Goal: Task Accomplishment & Management: Use online tool/utility

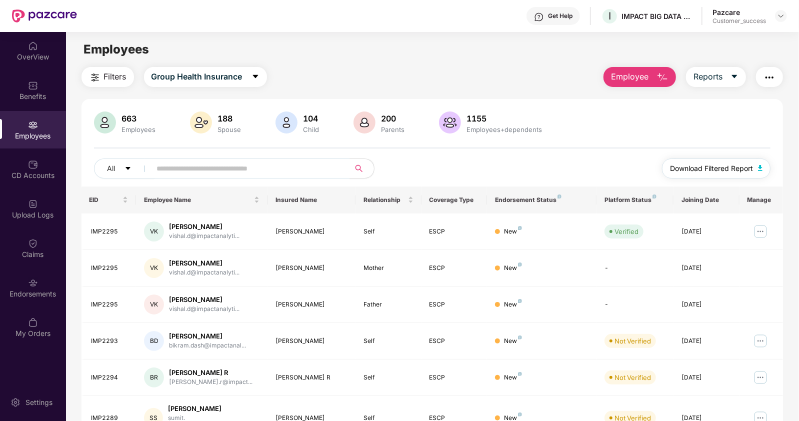
click at [725, 165] on span "Download Filtered Report" at bounding box center [711, 168] width 83 height 11
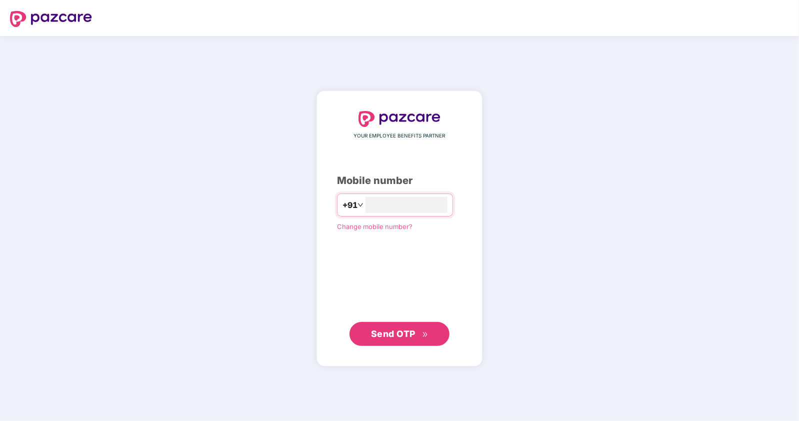
type input "**********"
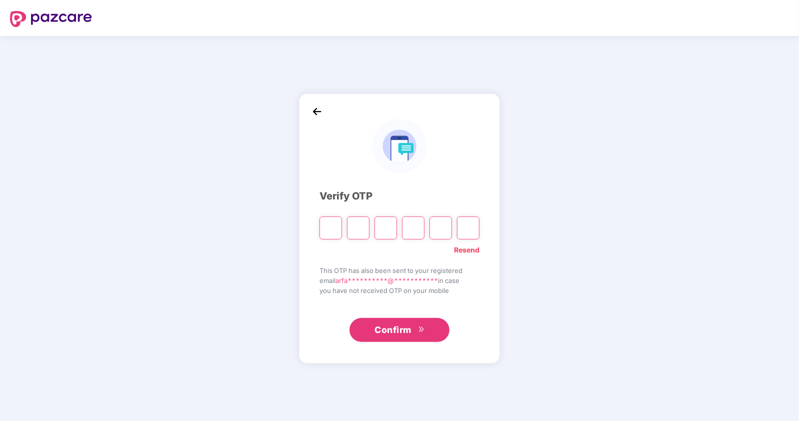
type input "*"
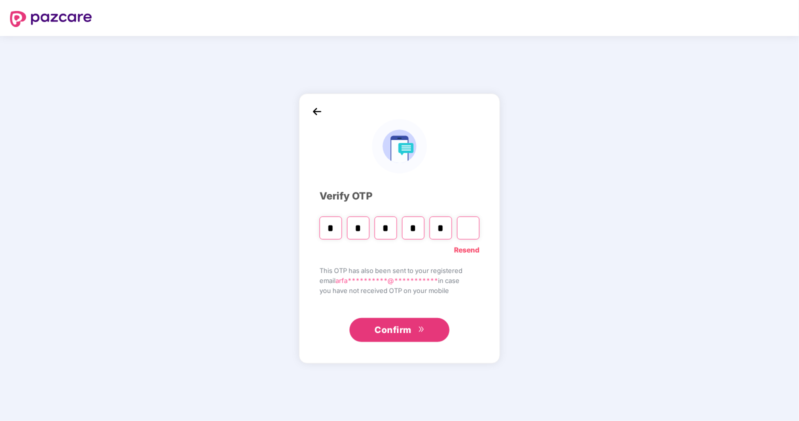
type input "*"
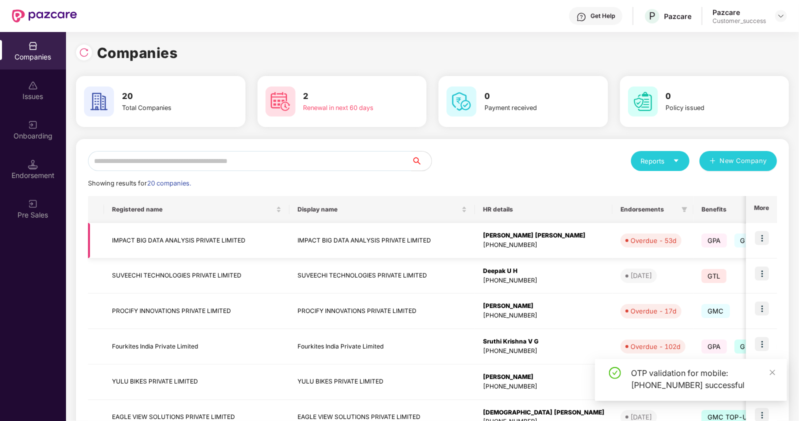
click at [762, 236] on img at bounding box center [762, 238] width 14 height 14
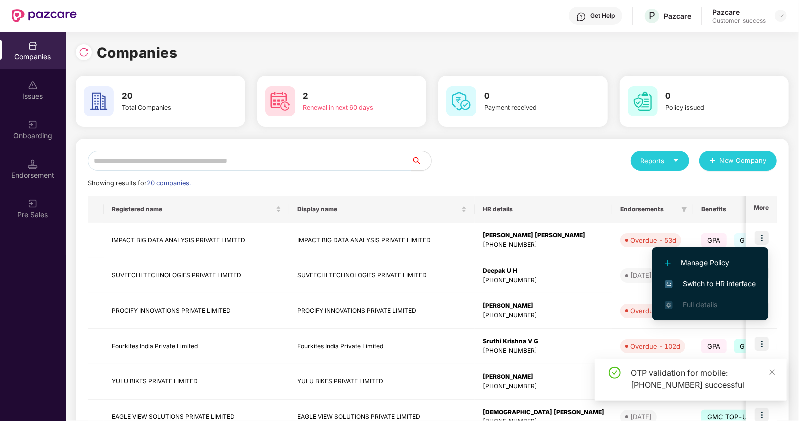
click at [680, 281] on span "Switch to HR interface" at bounding box center [710, 283] width 91 height 11
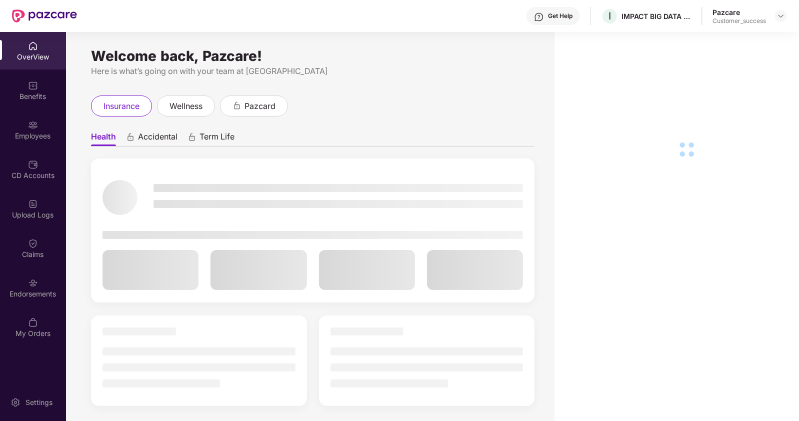
click at [31, 137] on div "Employees" at bounding box center [33, 136] width 66 height 10
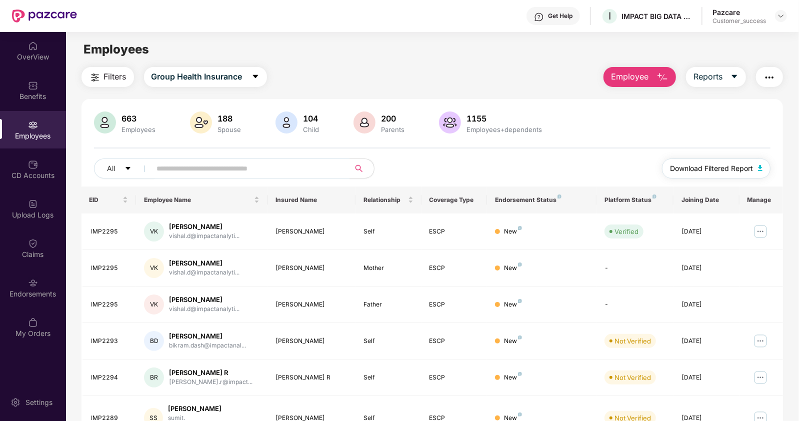
click at [680, 164] on span "Download Filtered Report" at bounding box center [711, 168] width 83 height 11
